Goal: Task Accomplishment & Management: Manage account settings

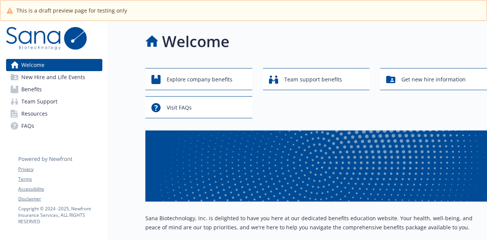
scroll to position [168, 6]
